Goal: Use online tool/utility: Utilize a website feature to perform a specific function

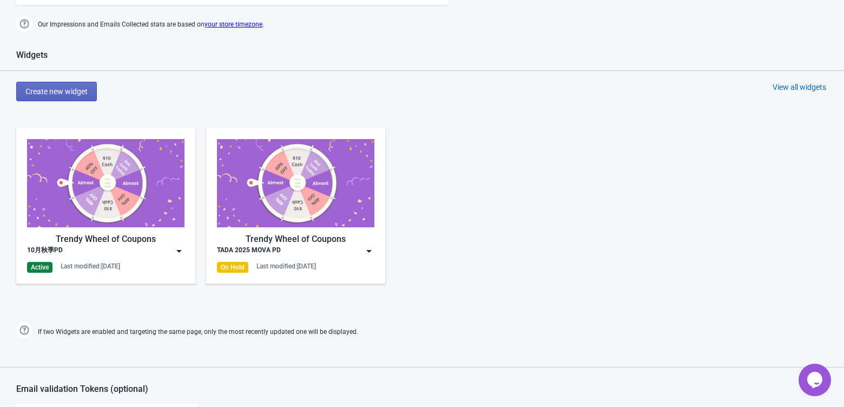
scroll to position [425, 0]
click at [176, 253] on img at bounding box center [179, 250] width 11 height 11
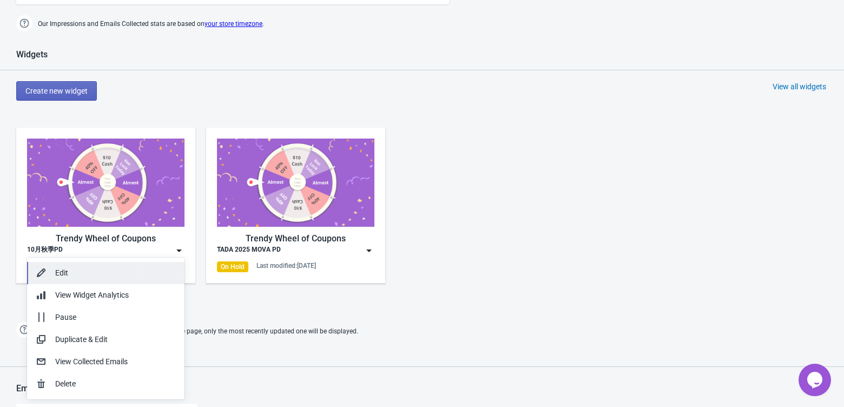
click at [92, 273] on div "Edit" at bounding box center [115, 272] width 121 height 11
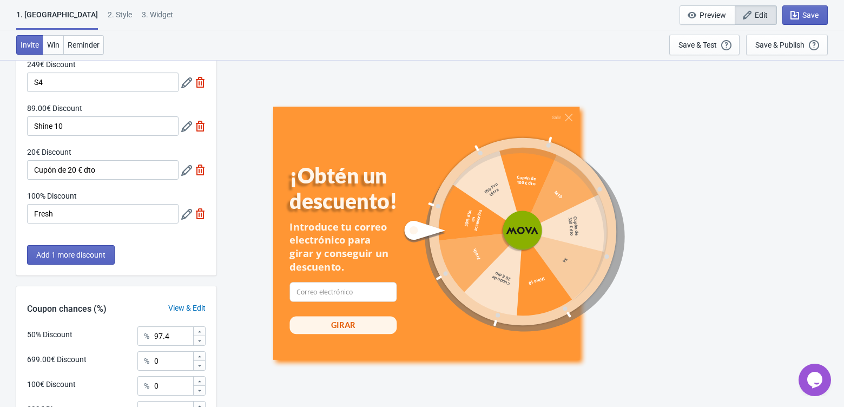
scroll to position [513, 0]
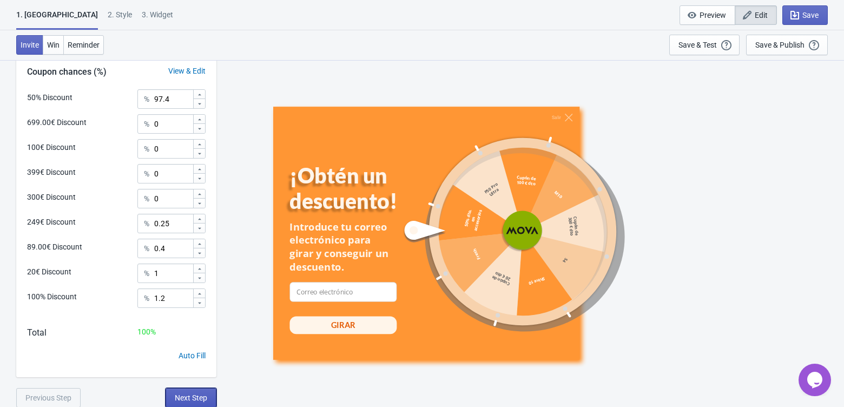
click at [193, 398] on span "Next Step" at bounding box center [191, 397] width 32 height 9
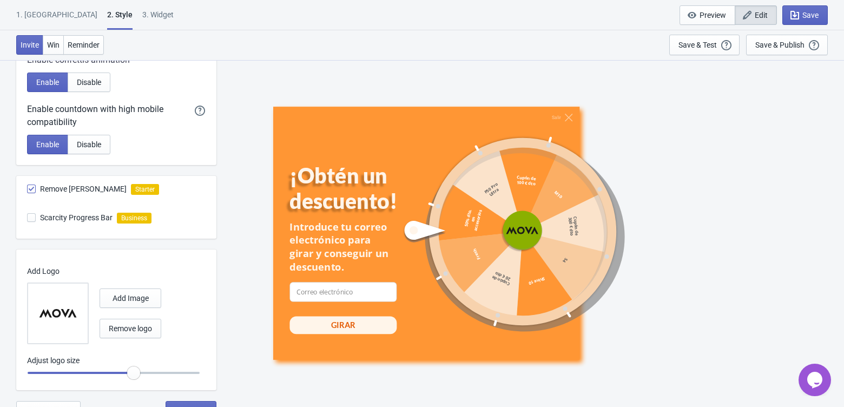
scroll to position [550, 0]
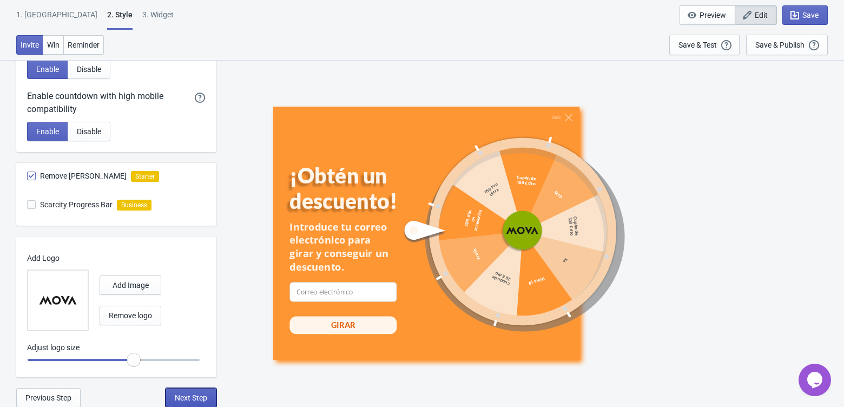
click at [183, 390] on button "Next Step" at bounding box center [190, 397] width 51 height 19
select select "once"
select select "1"
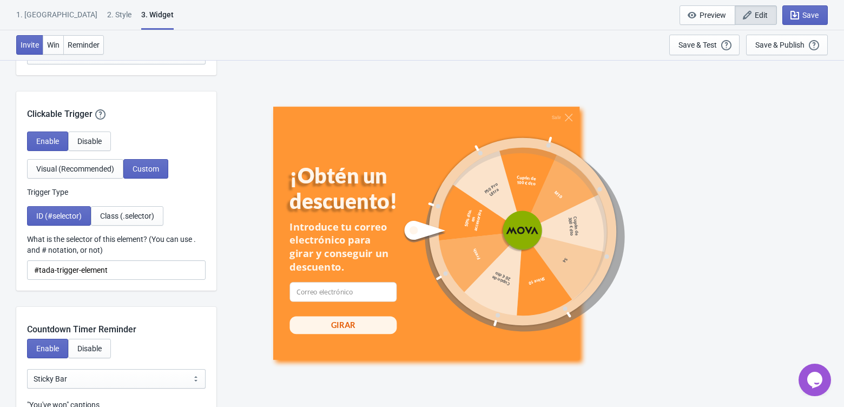
scroll to position [982, 0]
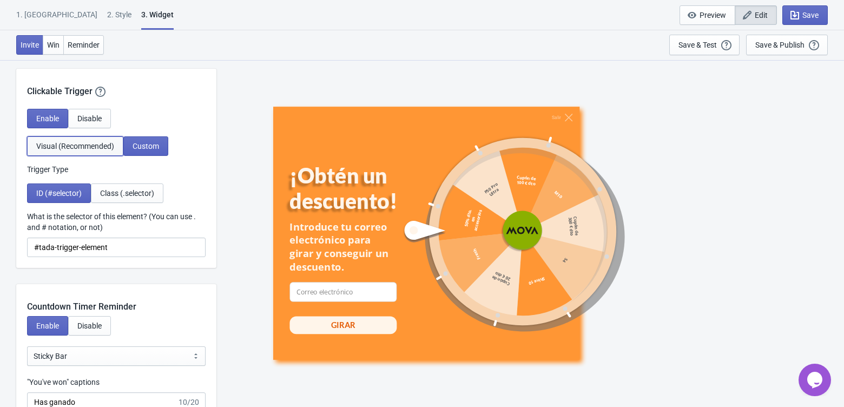
click at [96, 147] on span "Visual (Recommended)" at bounding box center [75, 146] width 78 height 9
select select "middle_left"
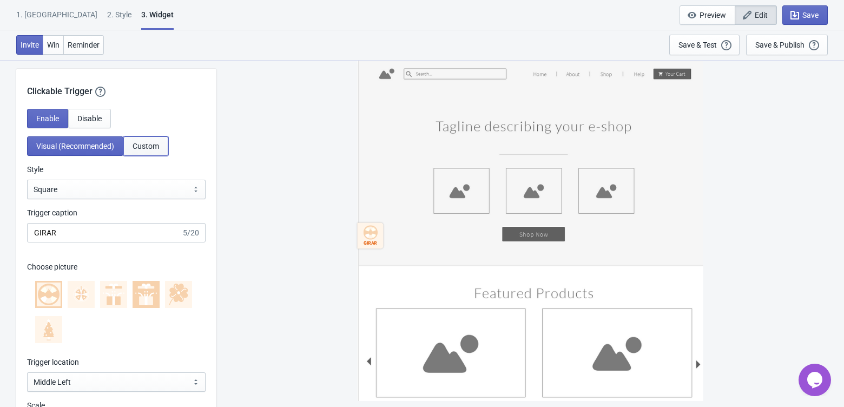
click at [145, 154] on button "Custom" at bounding box center [145, 145] width 45 height 19
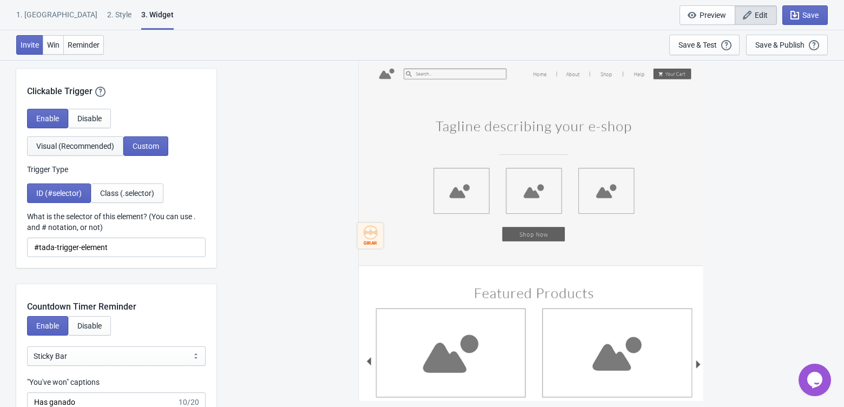
click at [89, 145] on span "Visual (Recommended)" at bounding box center [75, 146] width 78 height 9
select select "middle_left"
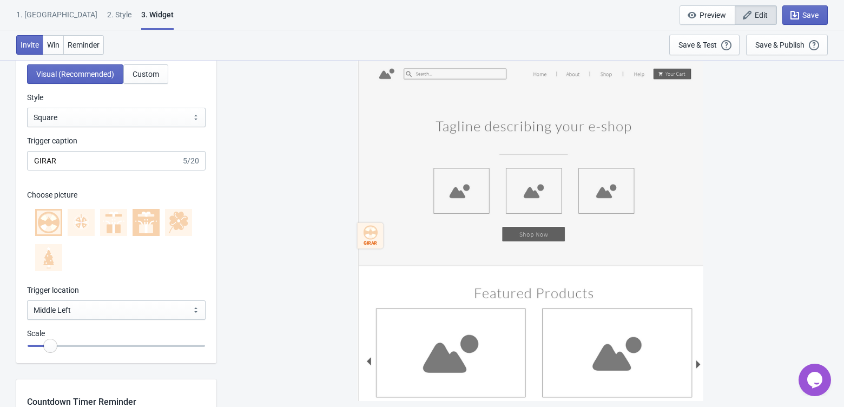
scroll to position [1058, 0]
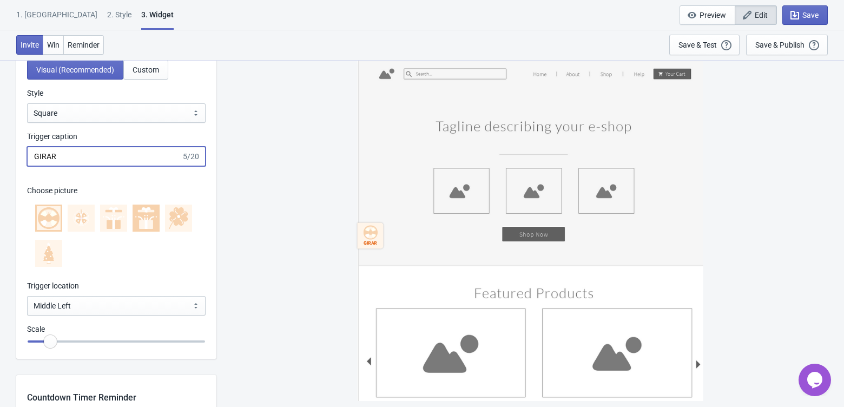
click at [98, 164] on input "GIRAR" at bounding box center [104, 156] width 154 height 19
click at [98, 163] on input "GIRAR" at bounding box center [104, 156] width 154 height 19
click at [292, 218] on div "GIRAR" at bounding box center [530, 232] width 616 height 347
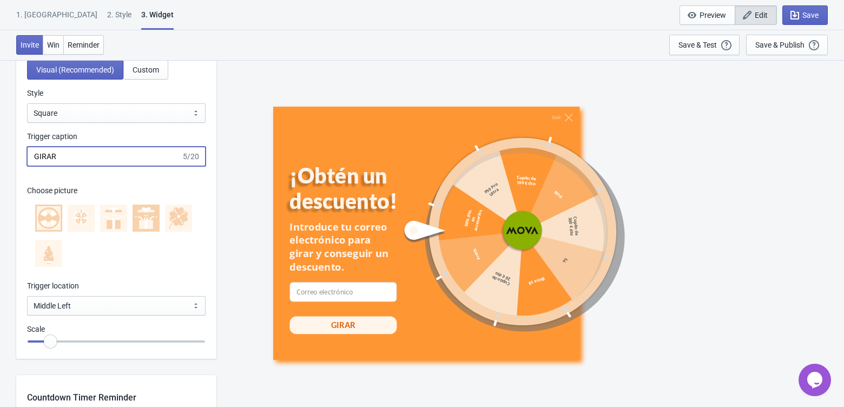
click at [102, 162] on input "GIRAR" at bounding box center [104, 156] width 154 height 19
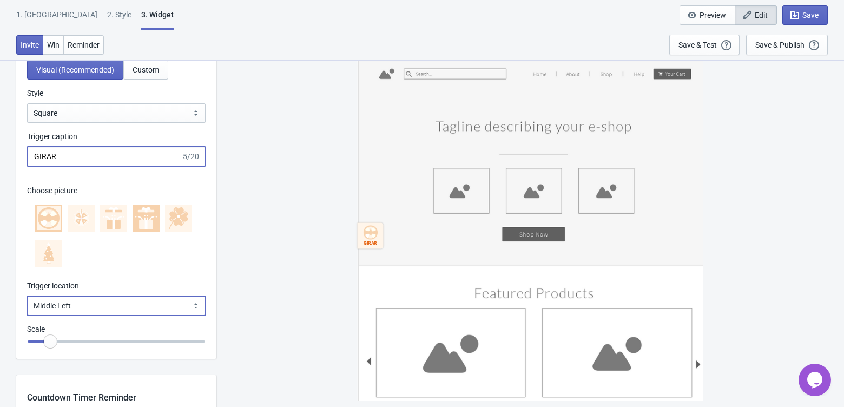
click at [113, 310] on select "Bottom Left Bottom Right Middle Left Middle Right Top Left Top Right" at bounding box center [116, 305] width 178 height 19
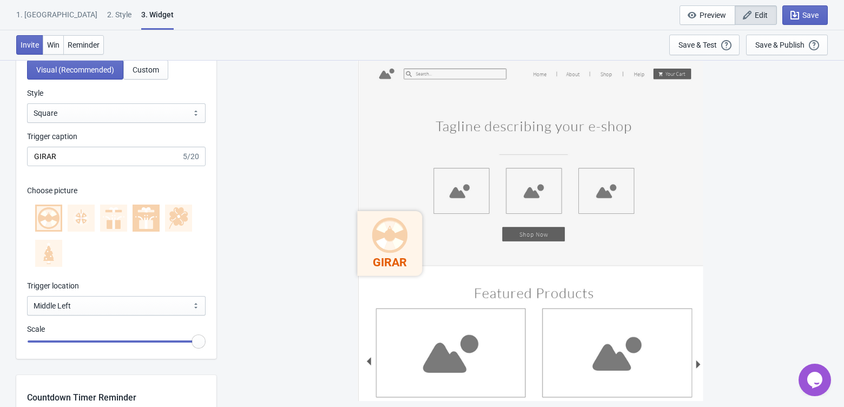
drag, startPoint x: 51, startPoint y: 339, endPoint x: 249, endPoint y: 342, distance: 198.5
type input "1.5"
click at [205, 342] on input "range" at bounding box center [116, 340] width 178 height 19
click at [274, 296] on div "GIRAR" at bounding box center [530, 232] width 616 height 347
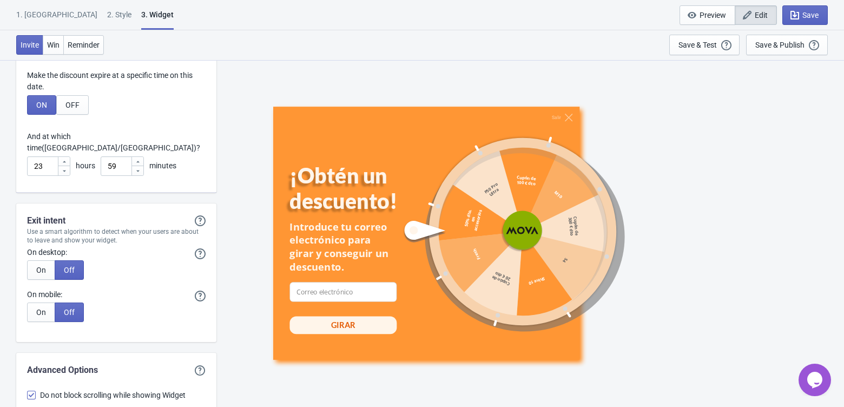
scroll to position [3180, 0]
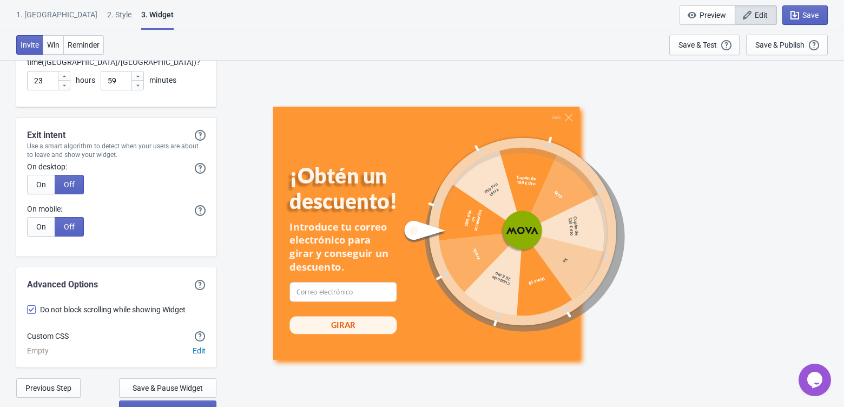
click at [174, 403] on button "Save & Publish on Store" at bounding box center [167, 409] width 97 height 19
click at [174, 406] on span "Save & Publish on Store" at bounding box center [167, 410] width 79 height 9
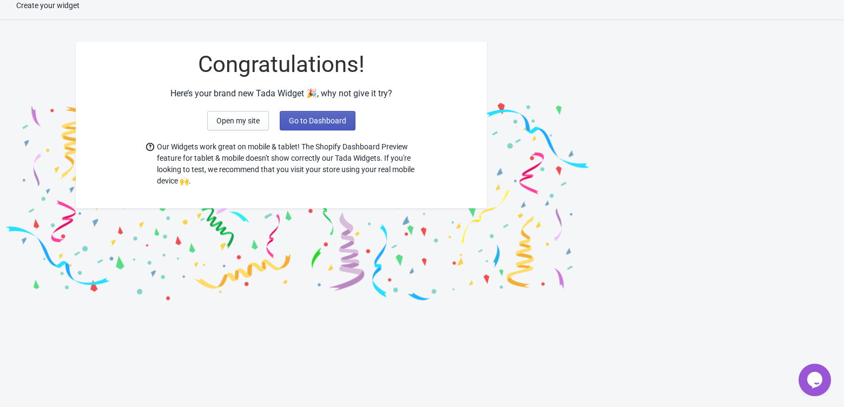
click at [332, 117] on span "Go to Dashboard" at bounding box center [317, 120] width 57 height 9
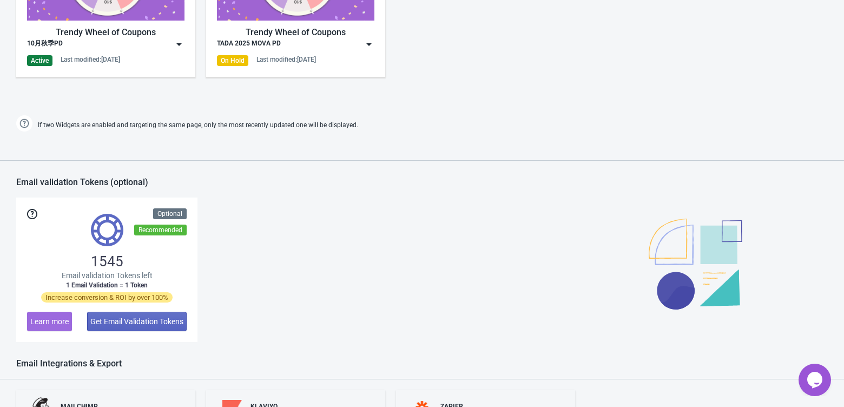
scroll to position [452, 0]
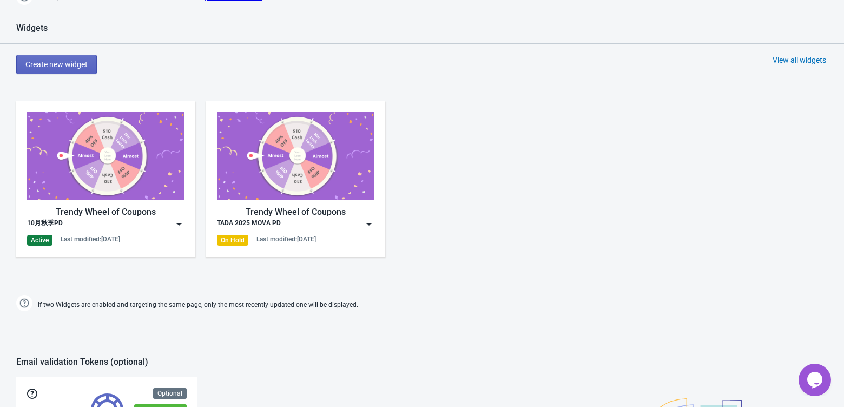
click at [180, 221] on img at bounding box center [179, 223] width 11 height 11
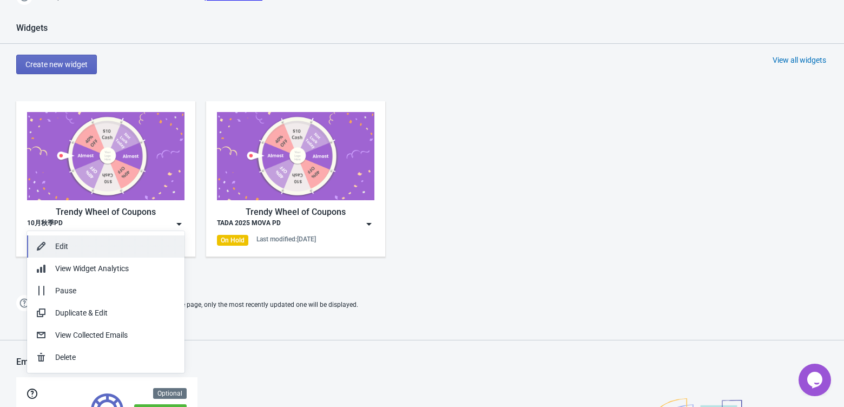
click at [112, 241] on div "Edit" at bounding box center [115, 246] width 121 height 11
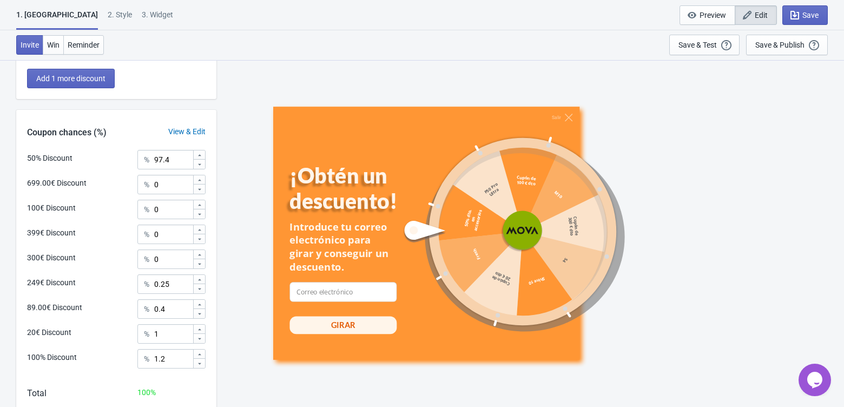
scroll to position [513, 0]
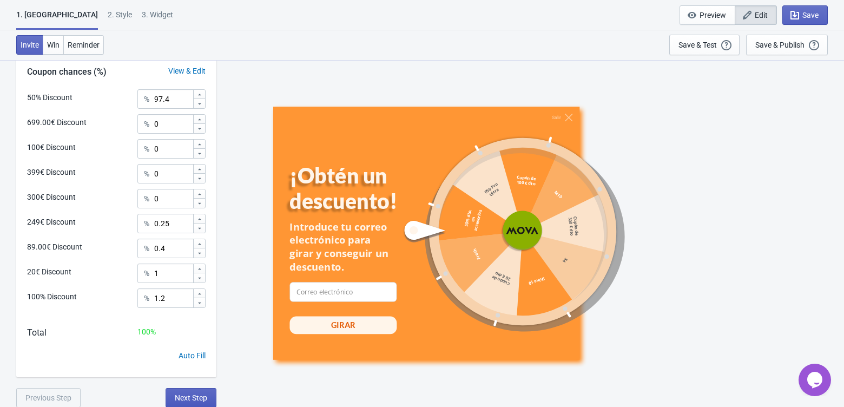
click at [194, 402] on button "Next Step" at bounding box center [190, 397] width 51 height 19
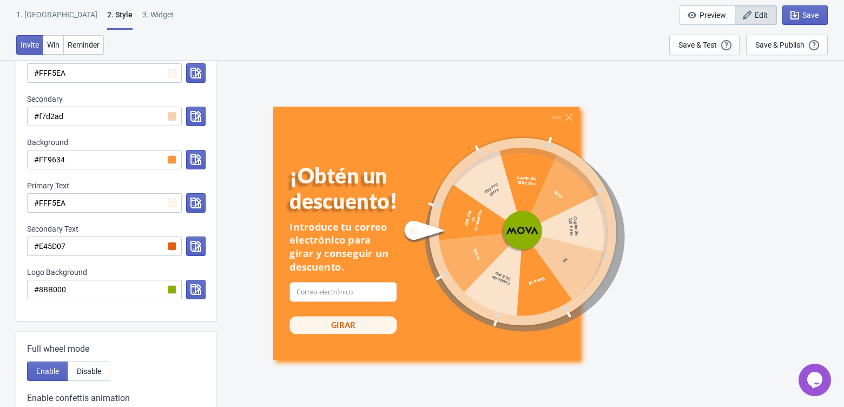
scroll to position [550, 0]
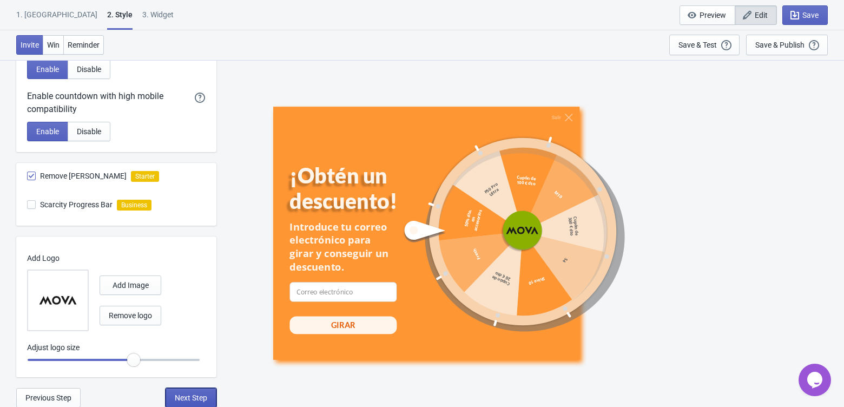
click at [196, 393] on span "Next Step" at bounding box center [191, 397] width 32 height 9
select select "once"
select select "middle_left"
select select "1"
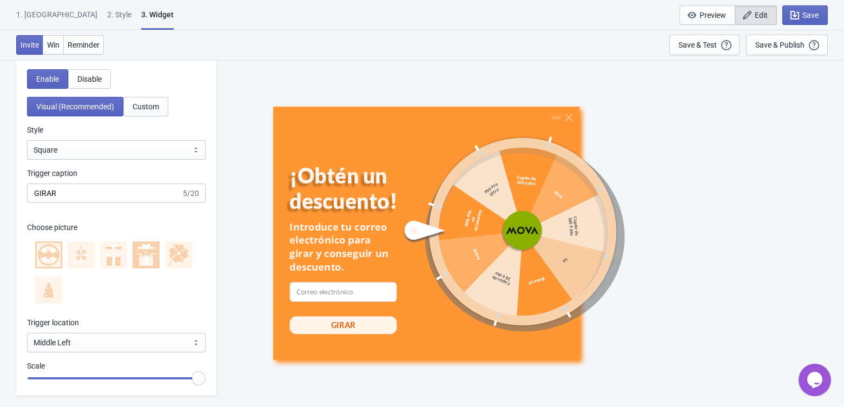
scroll to position [1018, 0]
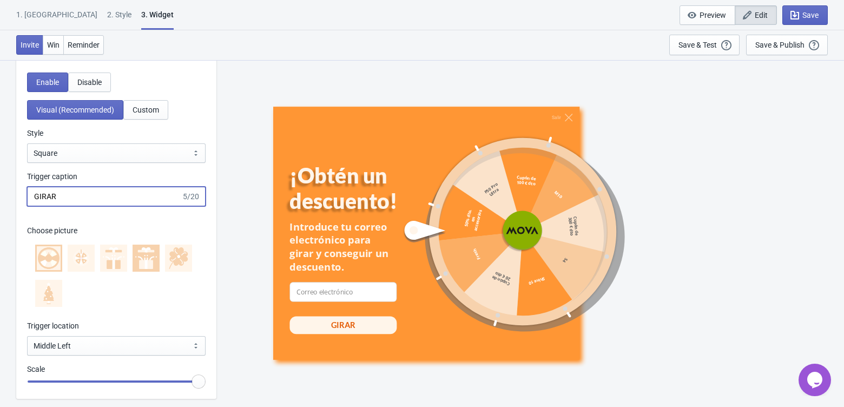
click at [125, 202] on input "GIRAR" at bounding box center [104, 196] width 154 height 19
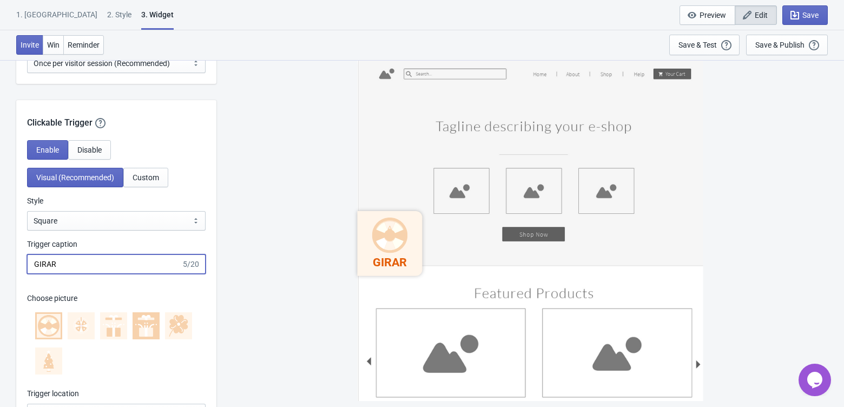
scroll to position [950, 0]
drag, startPoint x: 72, startPoint y: 262, endPoint x: 6, endPoint y: 261, distance: 66.0
